Goal: Use online tool/utility: Utilize a website feature to perform a specific function

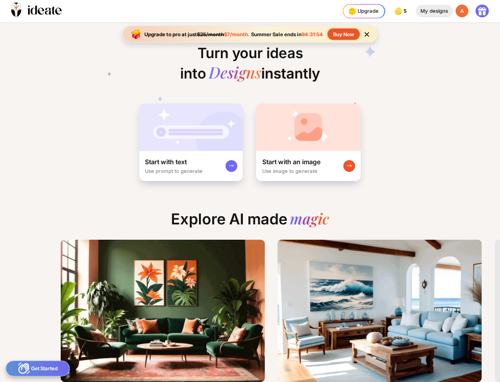
click at [442, 14] on div "My designs" at bounding box center [434, 11] width 37 height 13
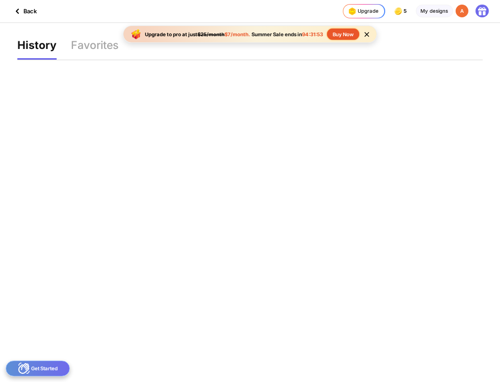
click at [34, 12] on div "Back" at bounding box center [24, 11] width 26 height 12
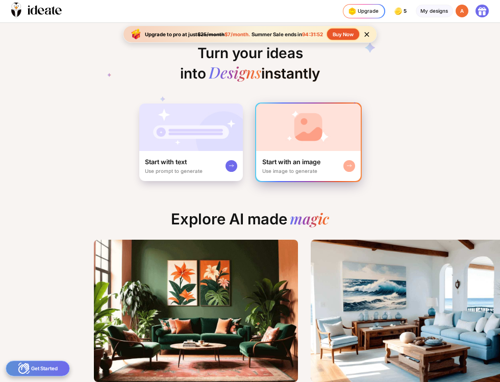
click at [276, 144] on img at bounding box center [308, 127] width 105 height 47
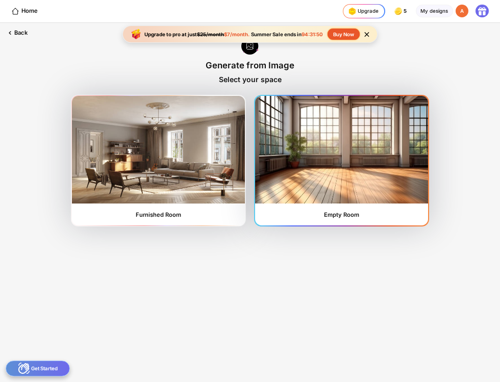
click at [294, 163] on img at bounding box center [341, 149] width 172 height 107
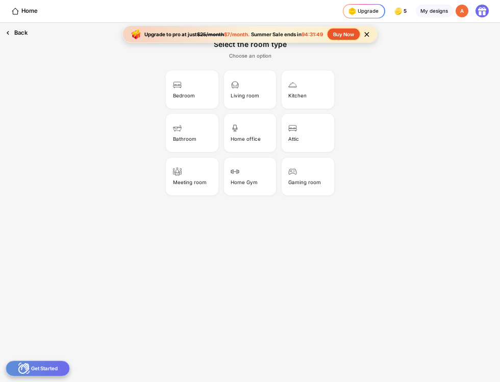
click at [15, 30] on div "Back" at bounding box center [16, 33] width 33 height 20
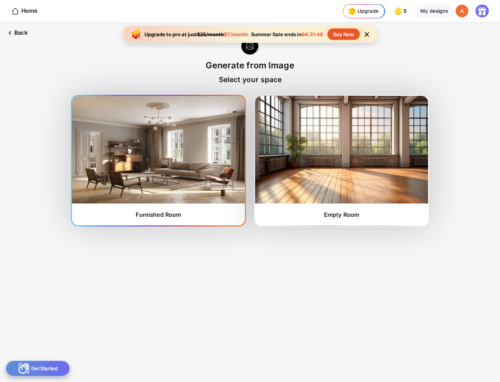
click at [157, 150] on img at bounding box center [158, 149] width 172 height 107
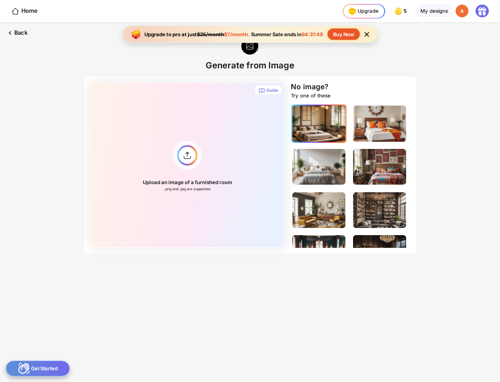
click at [305, 129] on img at bounding box center [318, 124] width 53 height 36
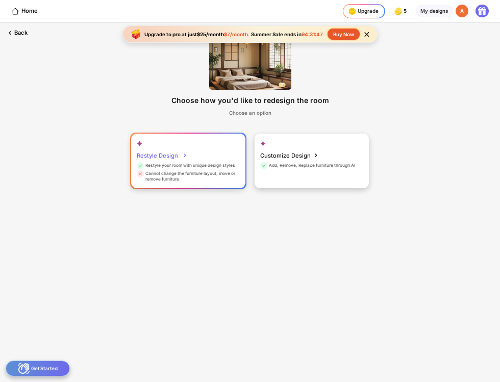
click at [181, 154] on icon at bounding box center [185, 155] width 9 height 12
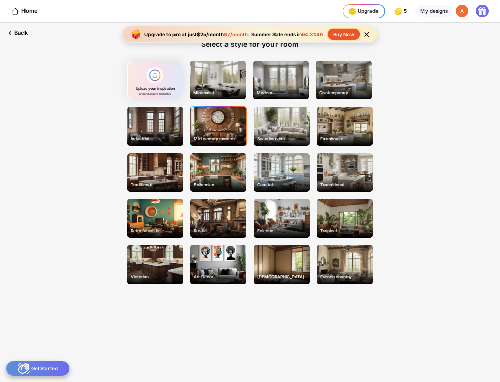
click at [221, 115] on div "Mid century modern" at bounding box center [218, 126] width 56 height 39
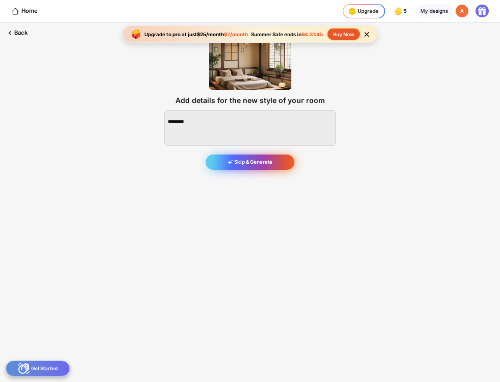
click at [259, 167] on div "Skip & Generate" at bounding box center [250, 163] width 89 height 16
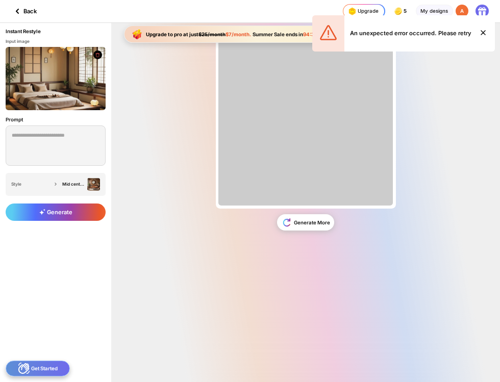
click at [482, 32] on icon at bounding box center [483, 33] width 4 height 4
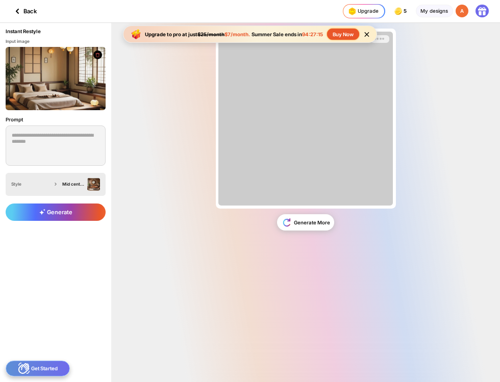
click at [66, 182] on div "Mid century modern" at bounding box center [73, 184] width 22 height 5
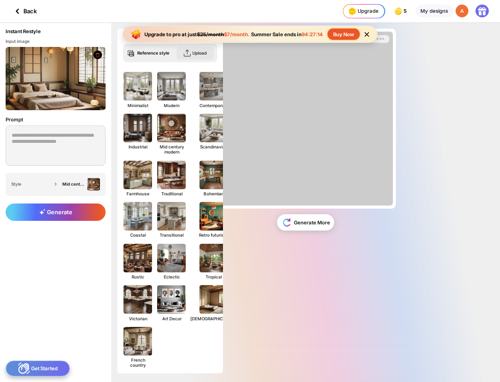
click at [198, 52] on div "Upload" at bounding box center [199, 52] width 14 height 5
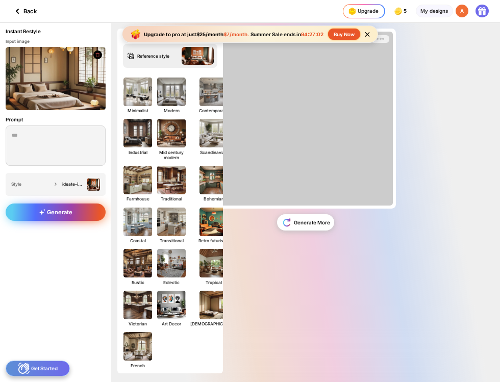
click at [68, 203] on div "Generate" at bounding box center [56, 211] width 100 height 17
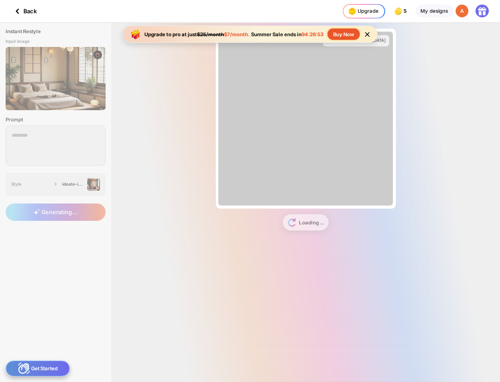
click at [368, 33] on icon at bounding box center [367, 34] width 5 height 5
